Goal: Find contact information: Find contact information

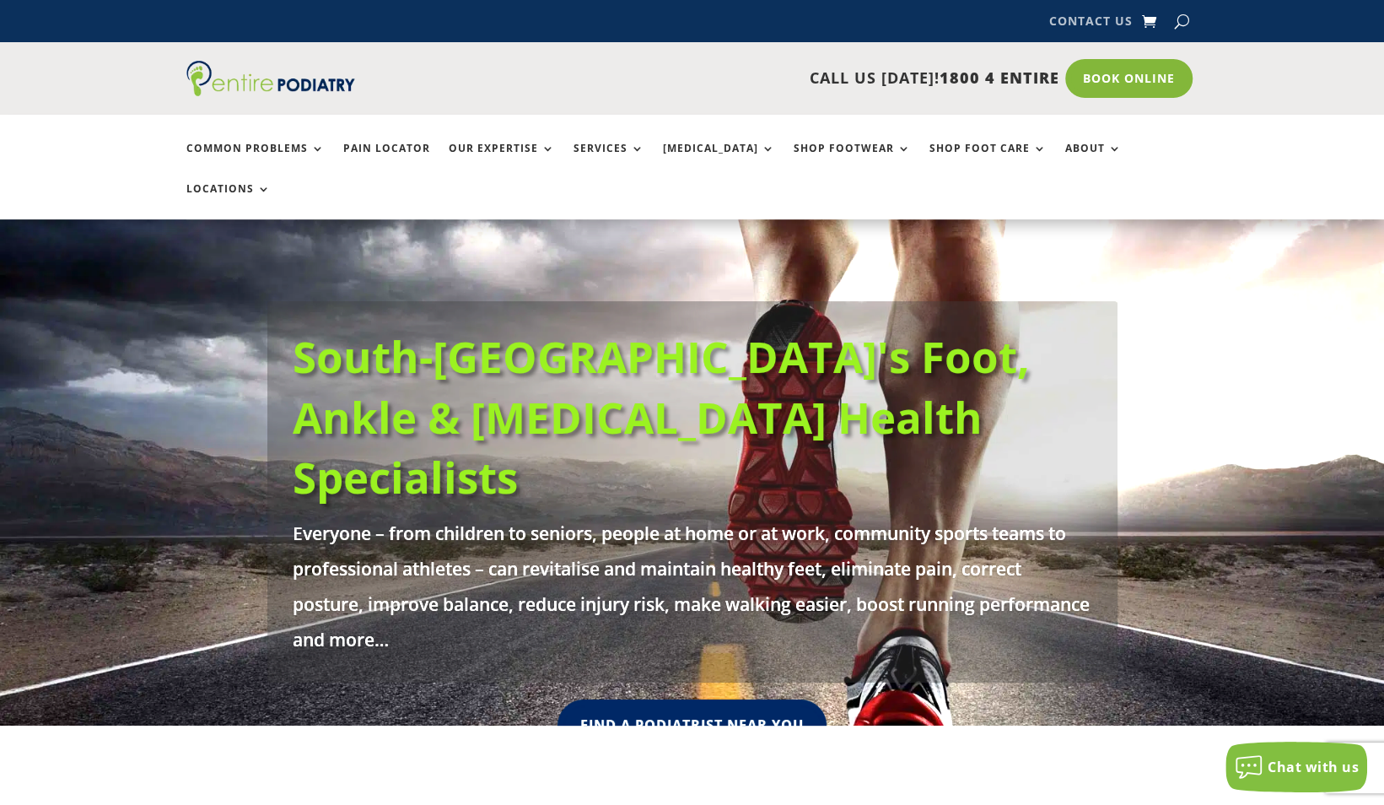
click at [1093, 27] on link "Contact Us" at bounding box center [1089, 24] width 83 height 19
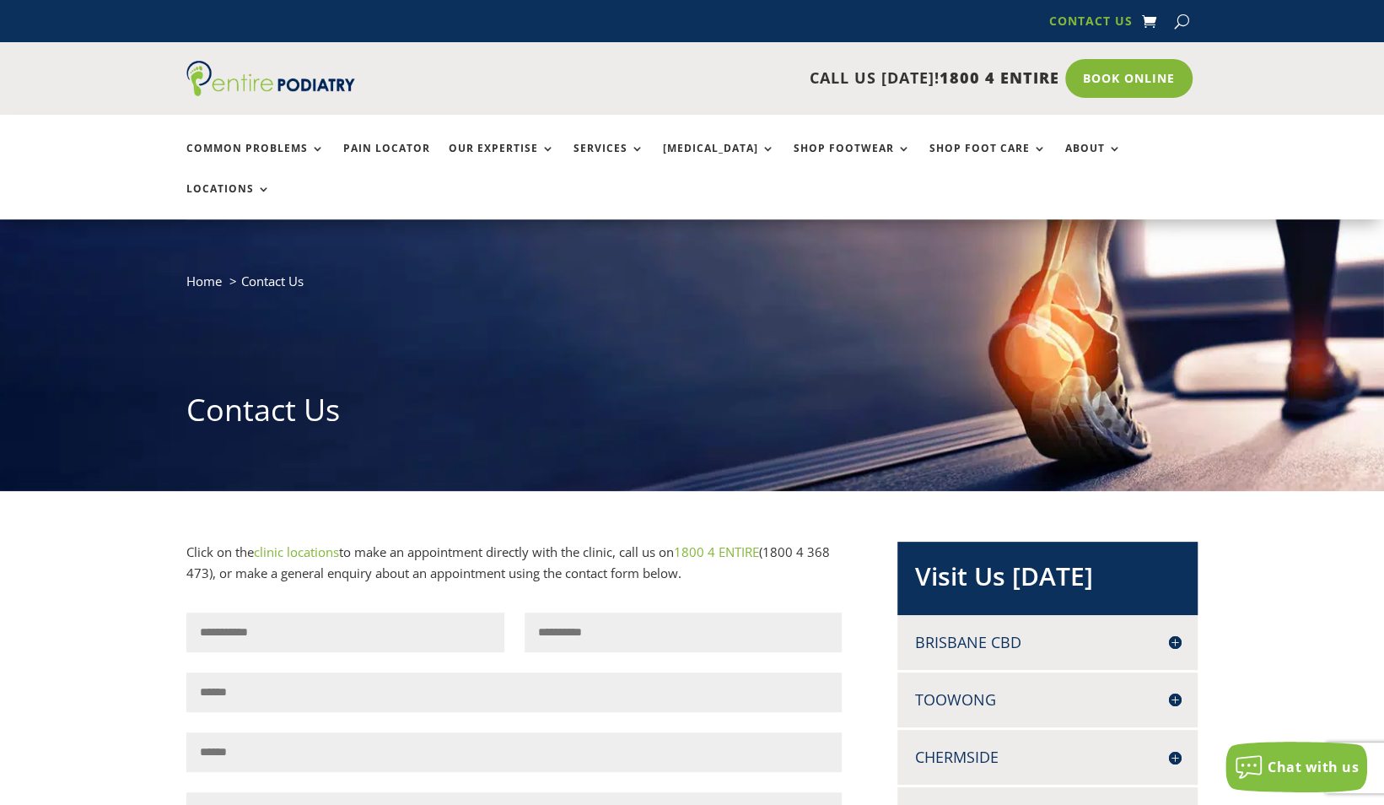
click at [955, 75] on span "1800 4 ENTIRE" at bounding box center [999, 77] width 120 height 20
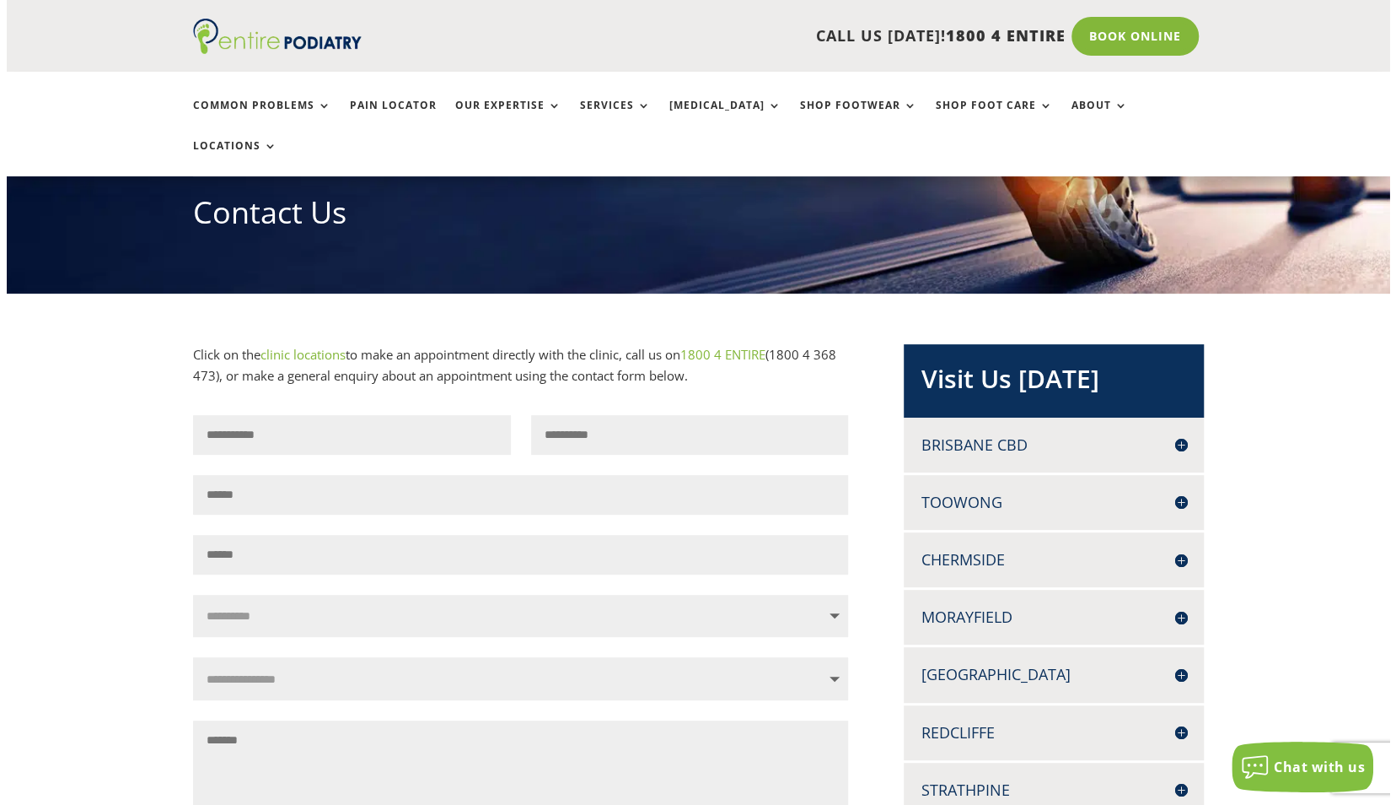
scroll to position [204, 0]
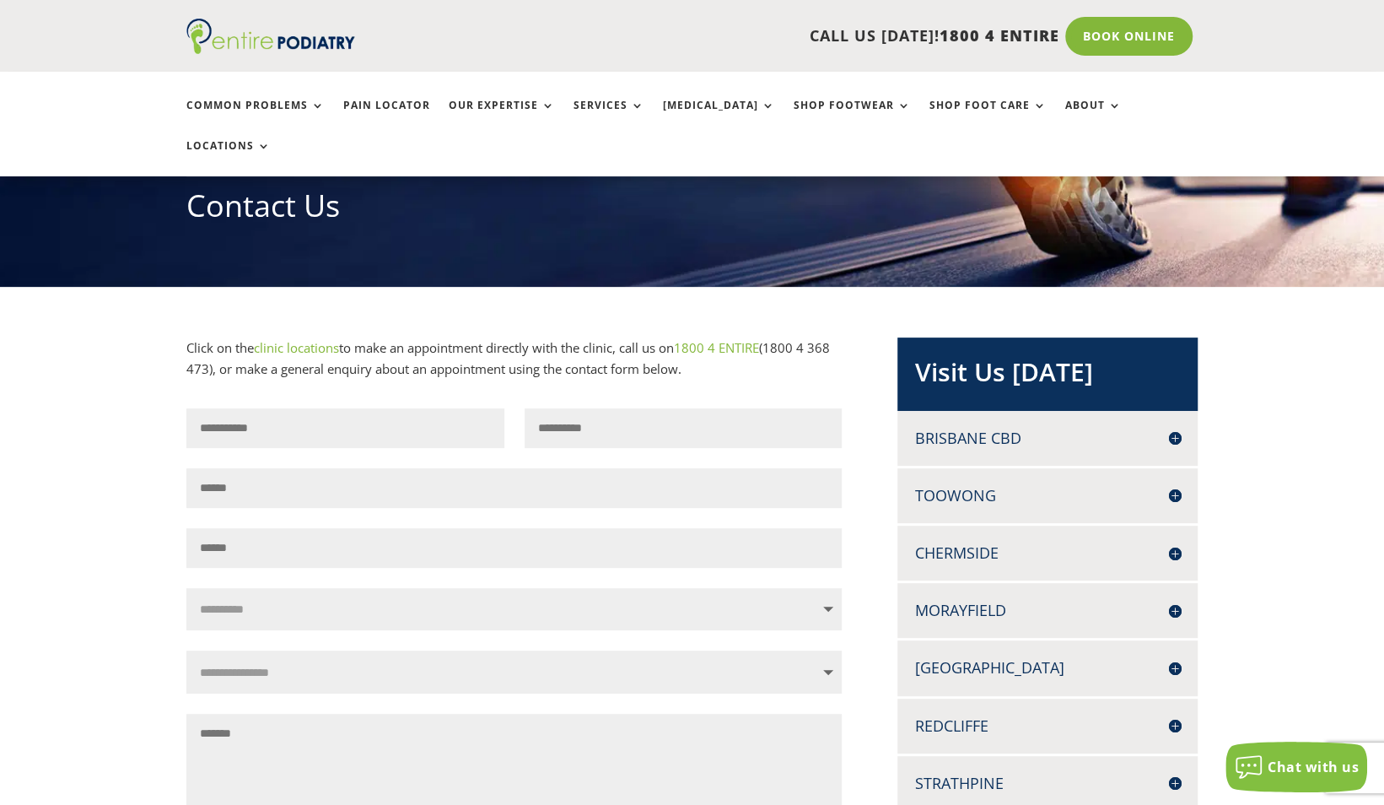
click at [955, 600] on h4 "Morayfield" at bounding box center [1047, 610] width 266 height 21
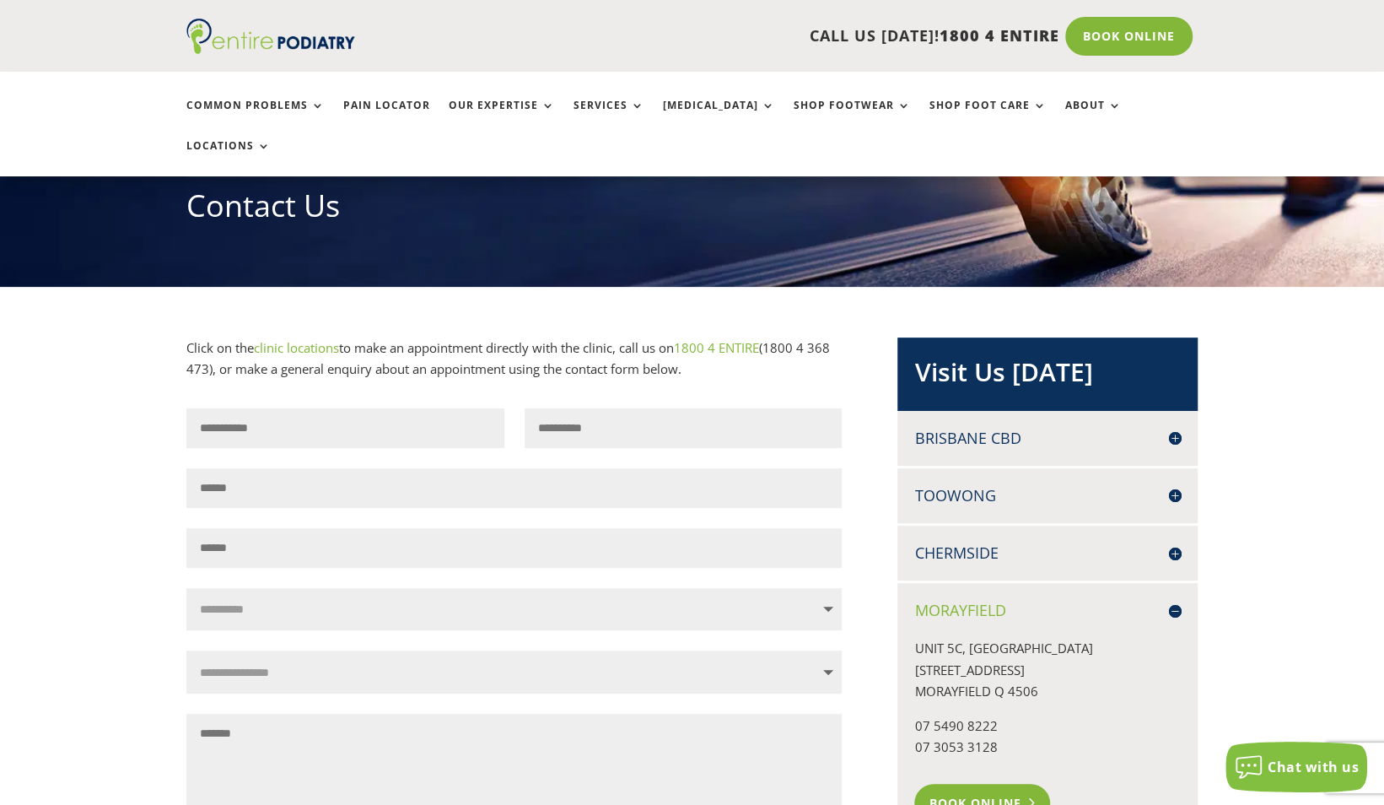
click at [960, 783] on link "Book Online" at bounding box center [982, 802] width 136 height 39
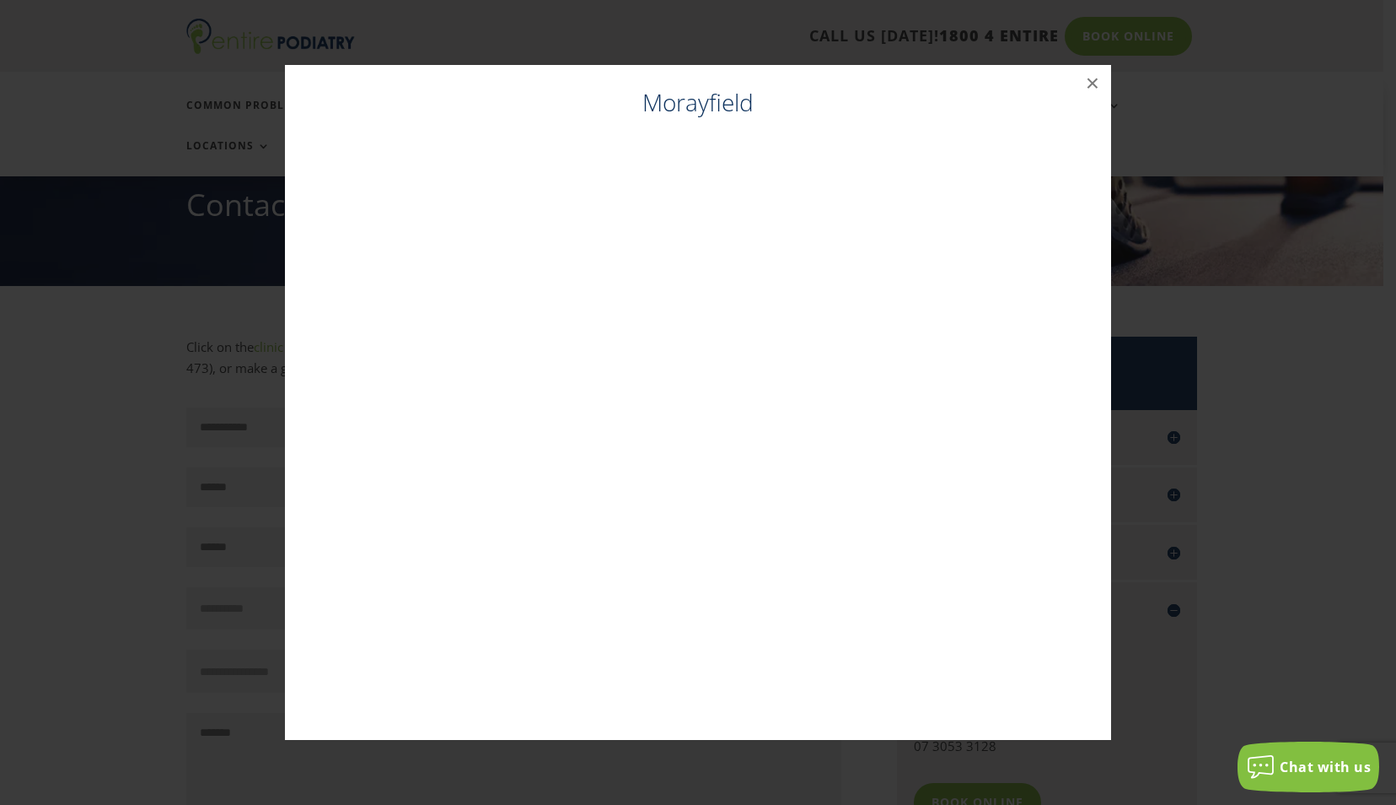
scroll to position [206, 0]
